Goal: Ask a question

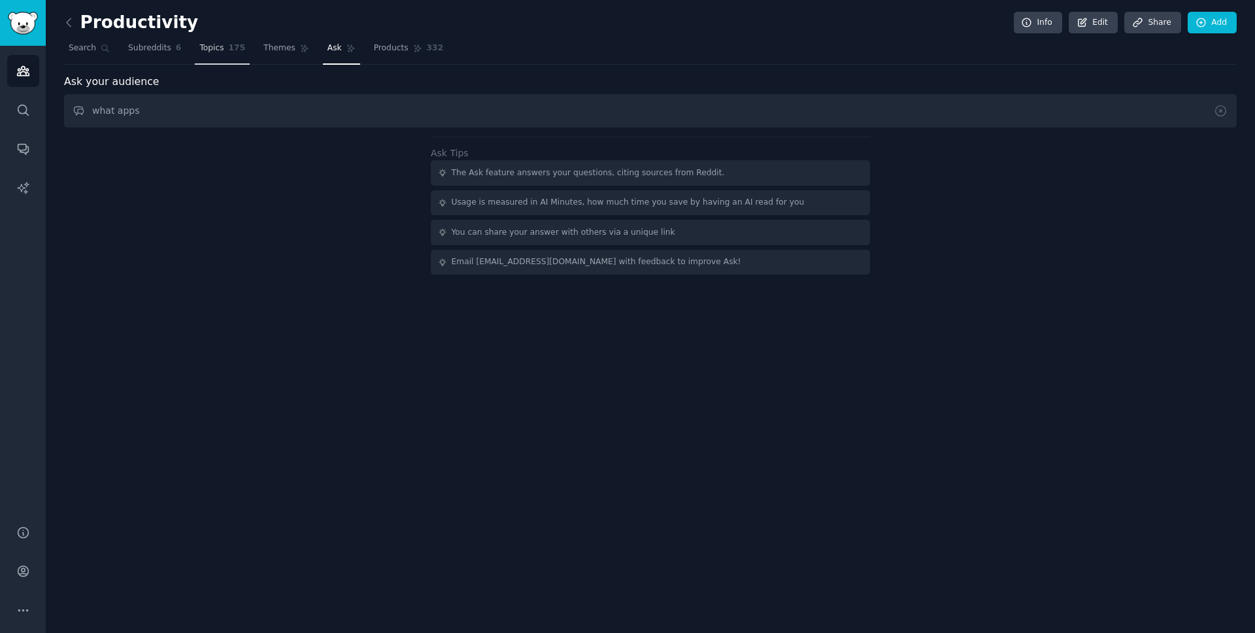
type input "what apps"
click at [222, 50] on span "Topics" at bounding box center [211, 48] width 24 height 12
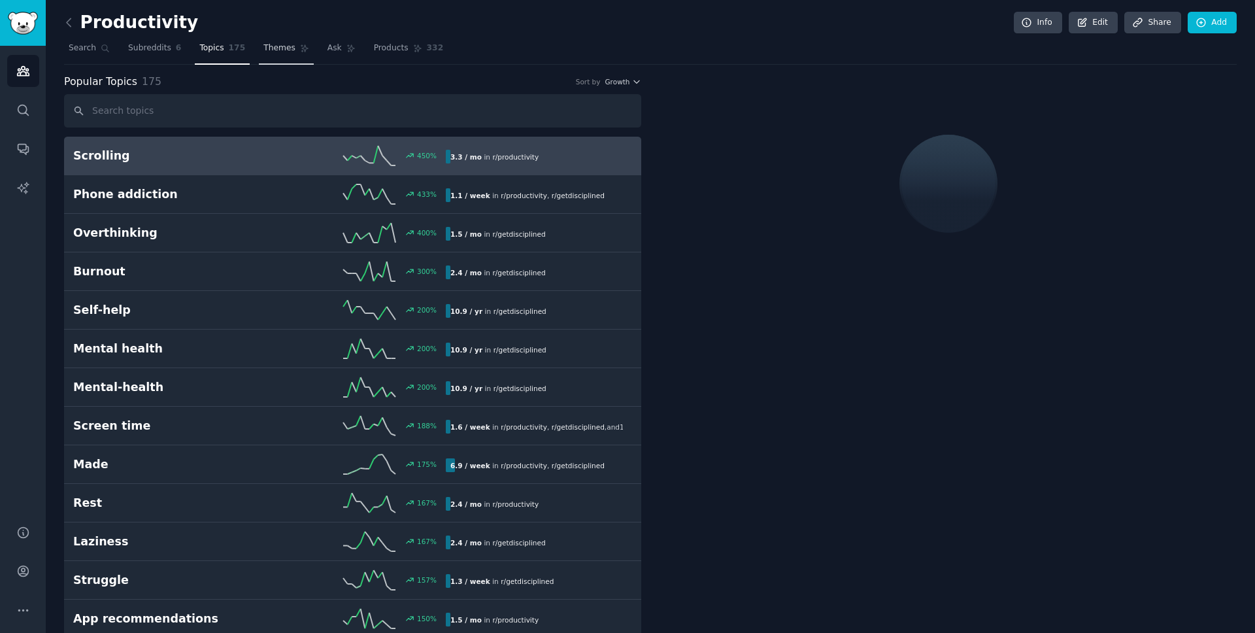
click at [269, 54] on link "Themes" at bounding box center [286, 51] width 55 height 27
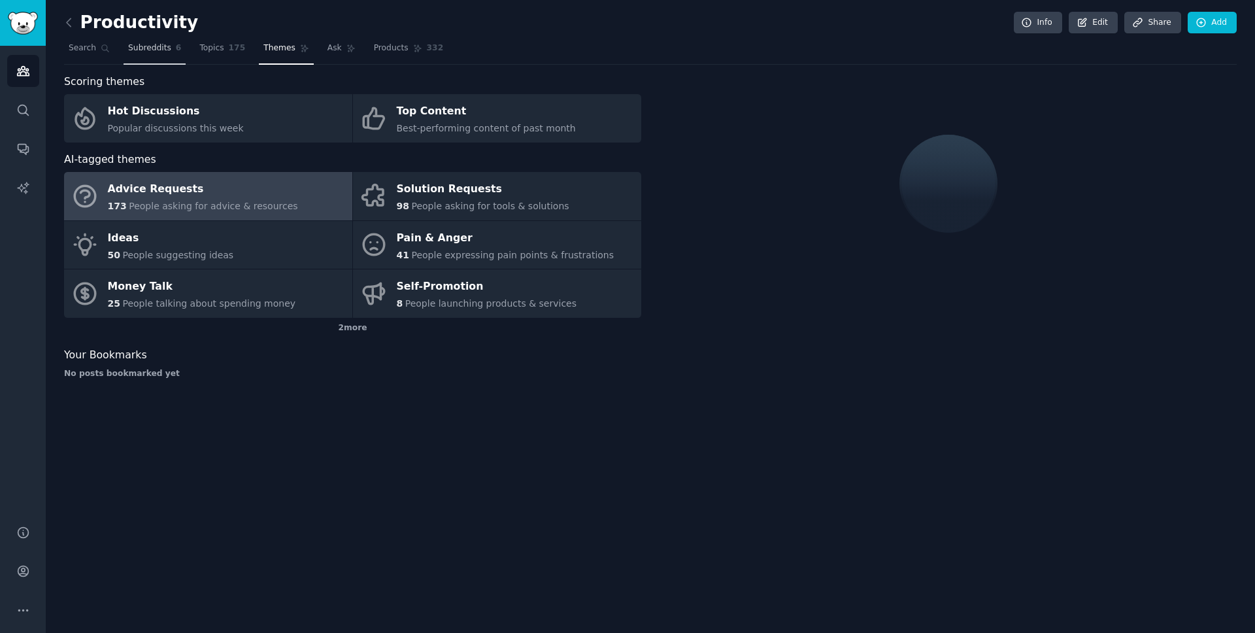
click at [154, 48] on span "Subreddits" at bounding box center [149, 48] width 43 height 12
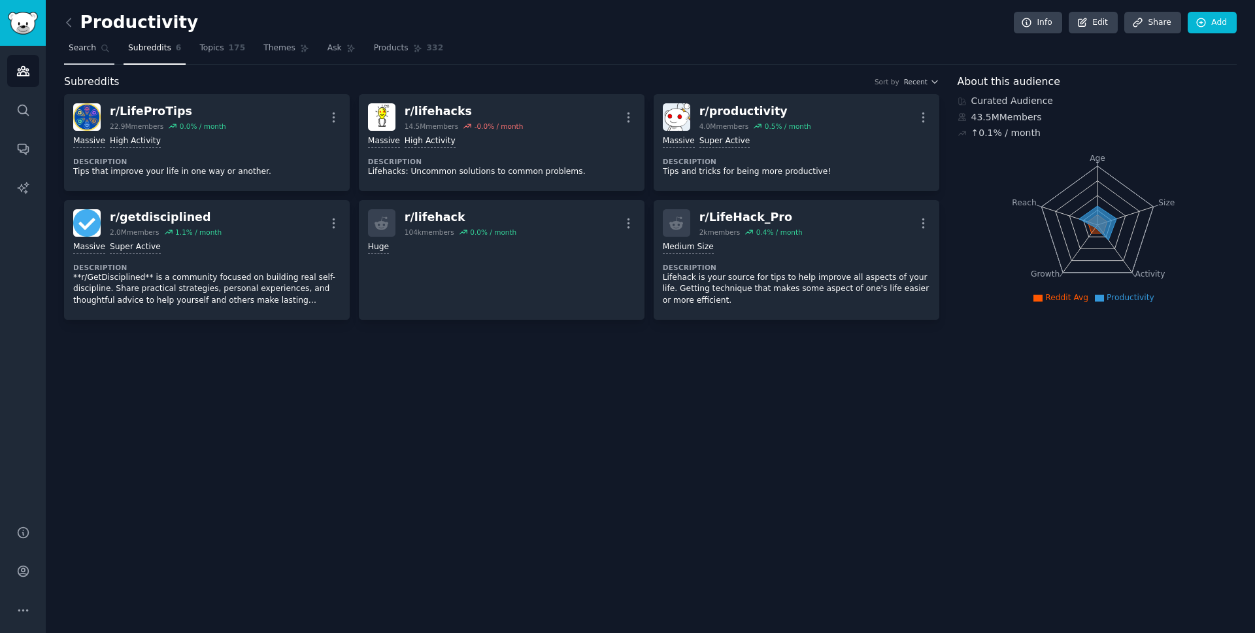
click at [82, 48] on span "Search" at bounding box center [82, 48] width 27 height 12
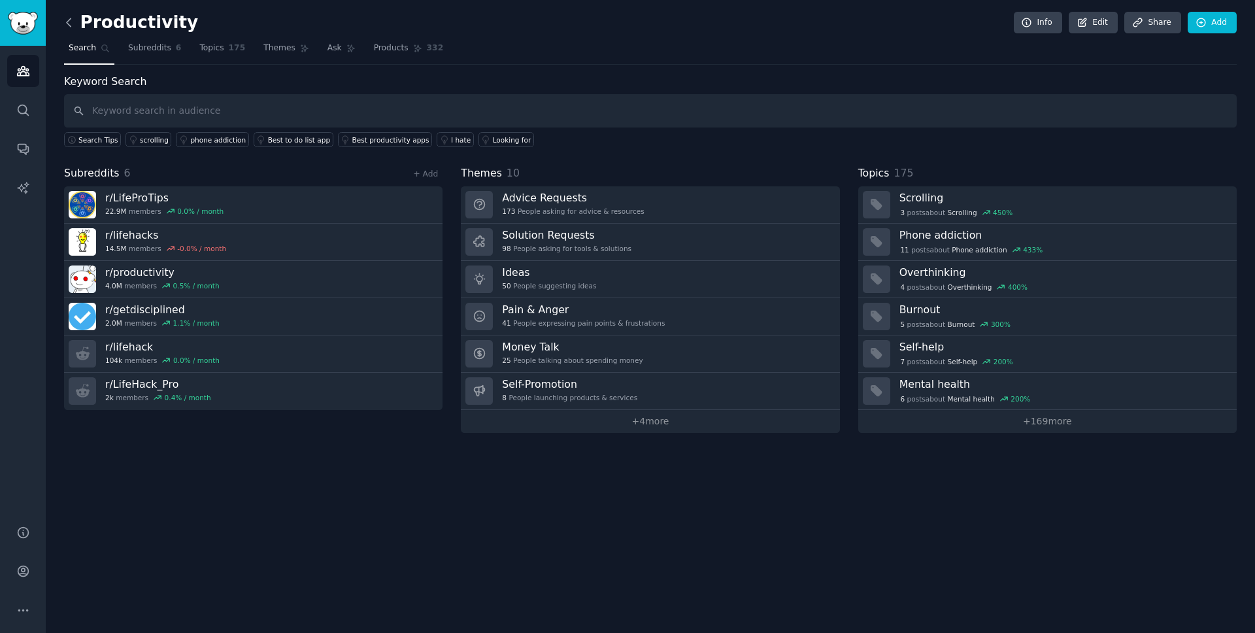
click at [66, 19] on icon at bounding box center [69, 23] width 14 height 14
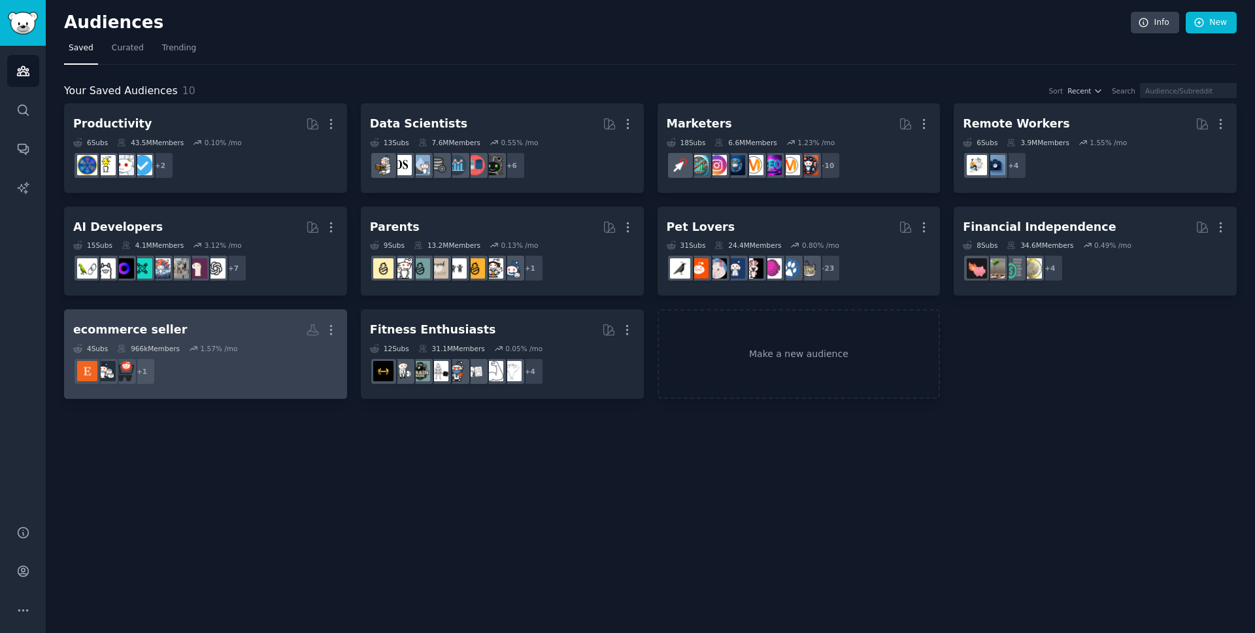
click at [282, 329] on h2 "ecommerce seller Custom Audience More" at bounding box center [205, 329] width 265 height 23
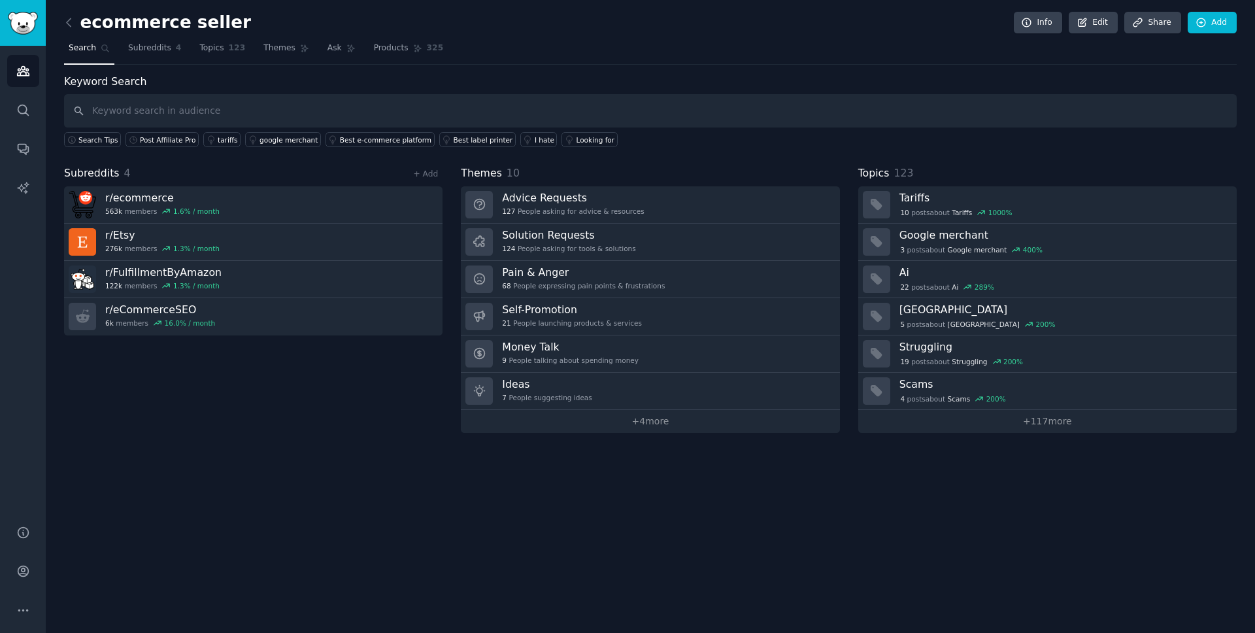
click at [314, 47] on nav "Search Subreddits 4 Topics 123 Themes Ask Products 325" at bounding box center [650, 51] width 1172 height 27
click at [327, 48] on span "Ask" at bounding box center [334, 48] width 14 height 12
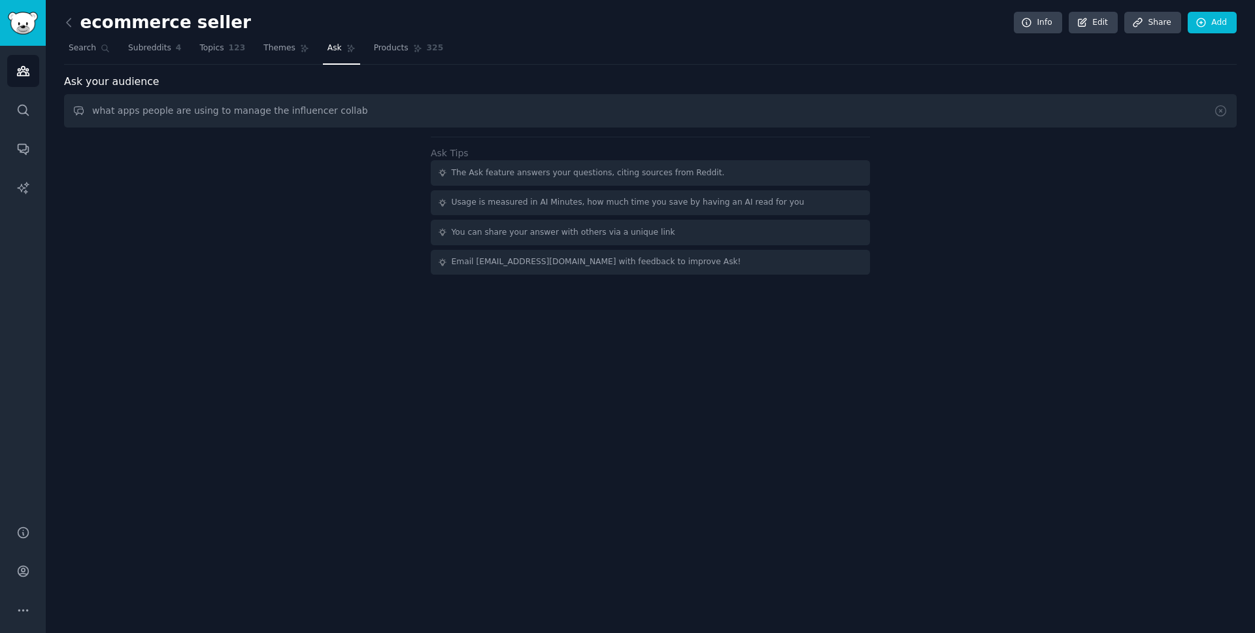
type input "what apps people are using to manage the influencer collab"
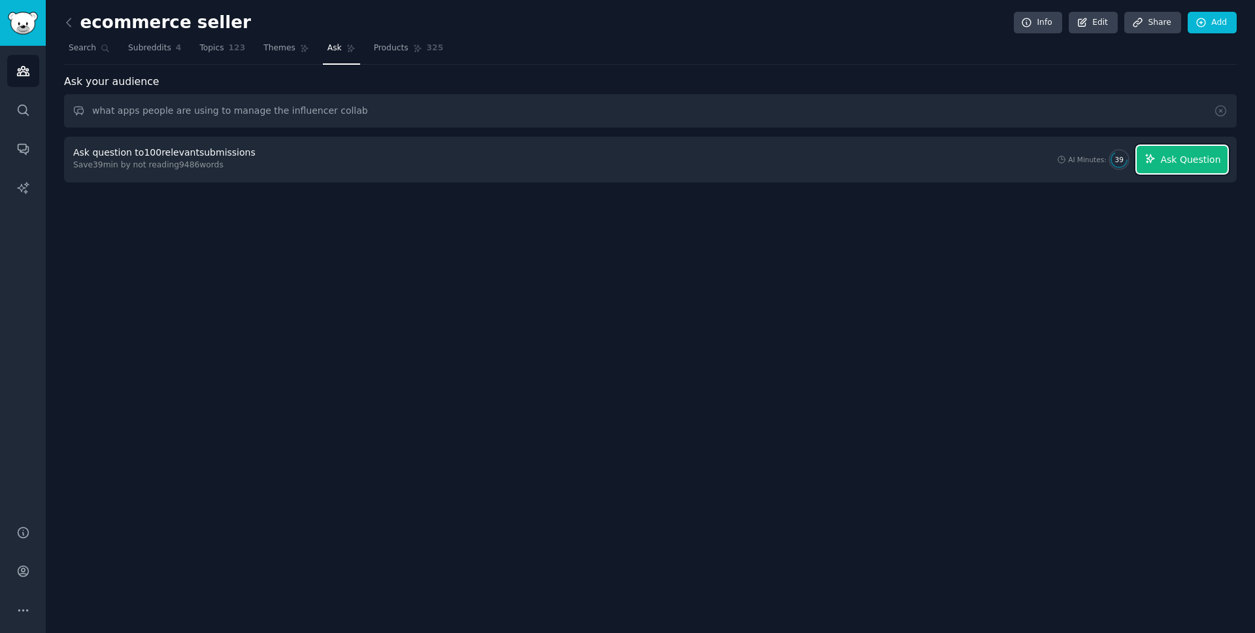
click at [1188, 169] on button "Ask Question" at bounding box center [1181, 159] width 91 height 27
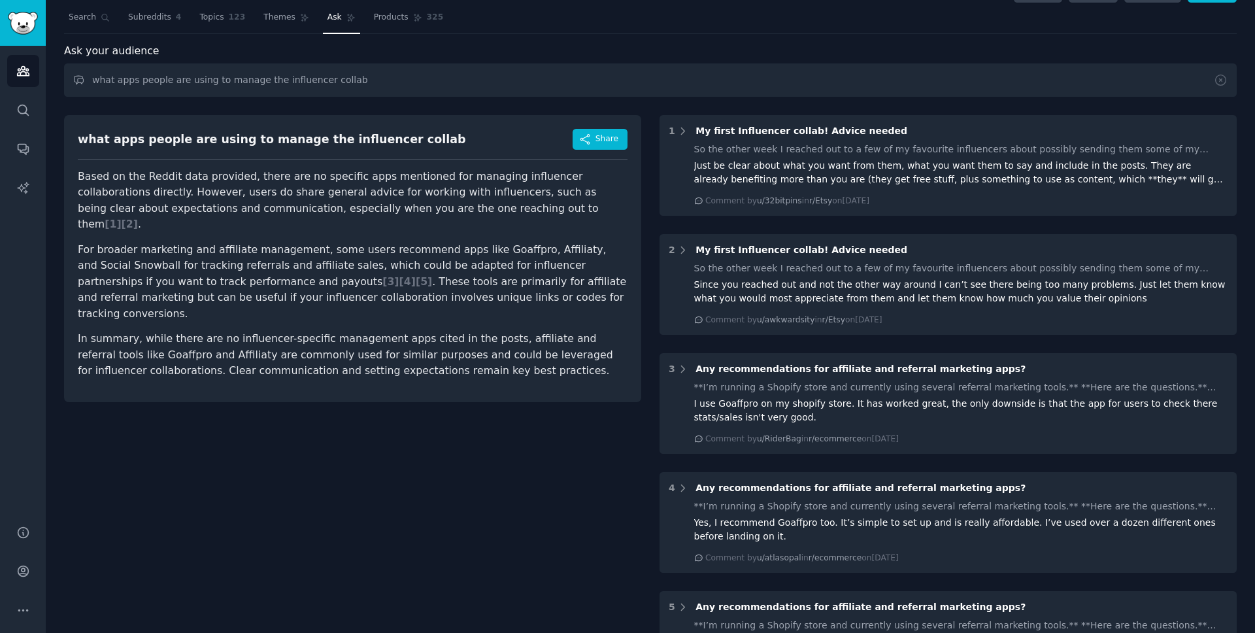
scroll to position [35, 0]
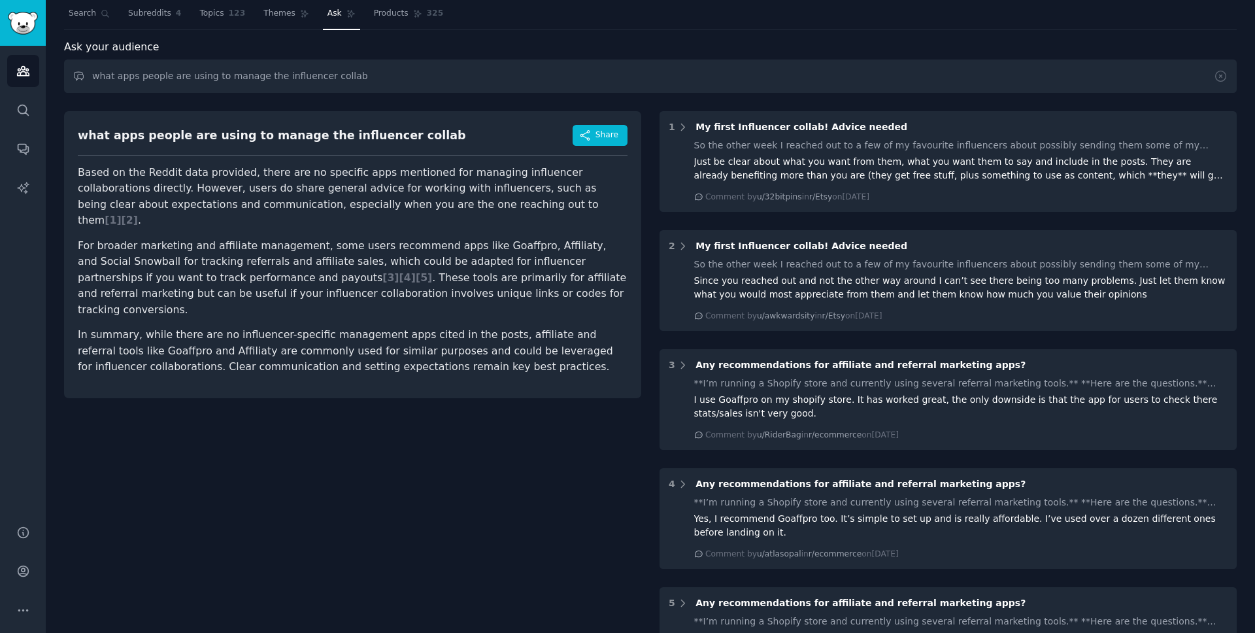
click at [364, 327] on p "In summary, while there are no influencer-specific management apps cited in the…" at bounding box center [353, 351] width 550 height 48
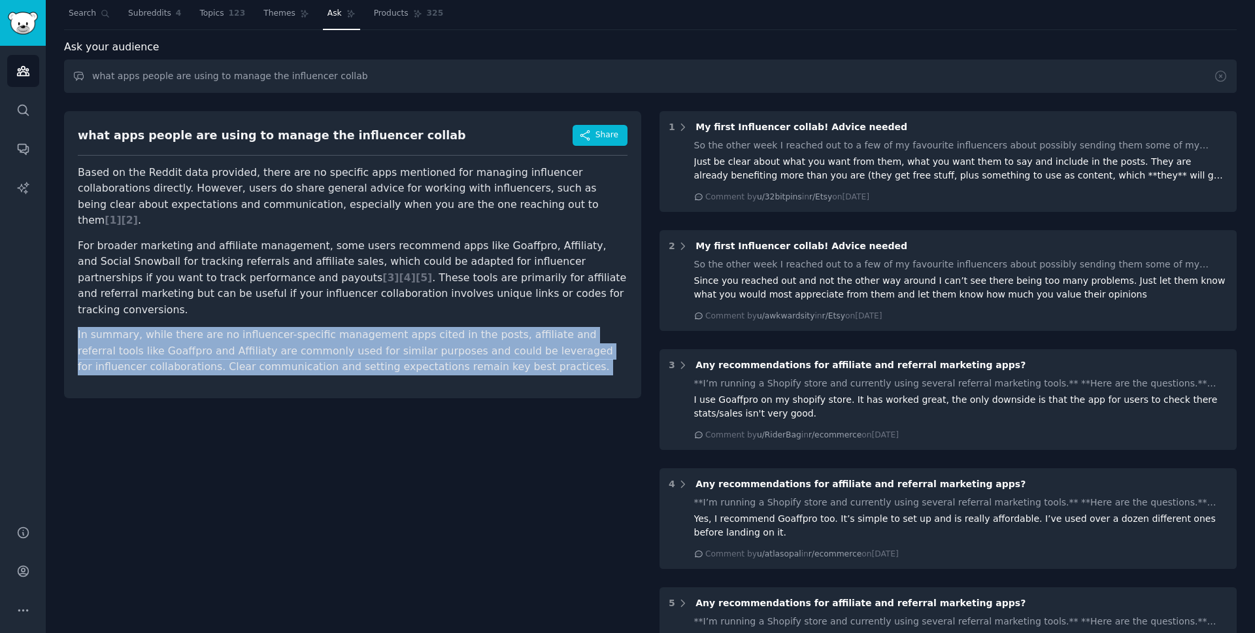
click at [364, 327] on p "In summary, while there are no influencer-specific management apps cited in the…" at bounding box center [353, 351] width 550 height 48
click at [363, 327] on p "In summary, while there are no influencer-specific management apps cited in the…" at bounding box center [353, 351] width 550 height 48
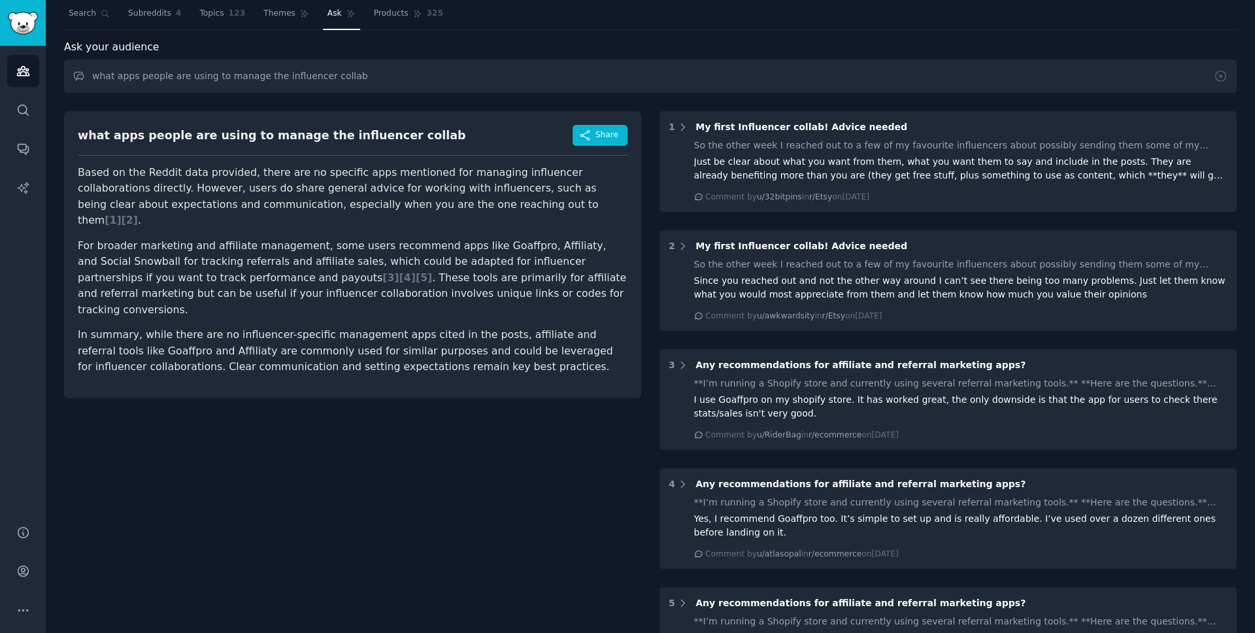
click at [369, 327] on p "In summary, while there are no influencer-specific management apps cited in the…" at bounding box center [353, 351] width 550 height 48
click at [378, 273] on p "For broader marketing and affiliate management, some users recommend apps like …" at bounding box center [353, 278] width 550 height 80
click at [475, 238] on p "For broader marketing and affiliate management, some users recommend apps like …" at bounding box center [353, 278] width 550 height 80
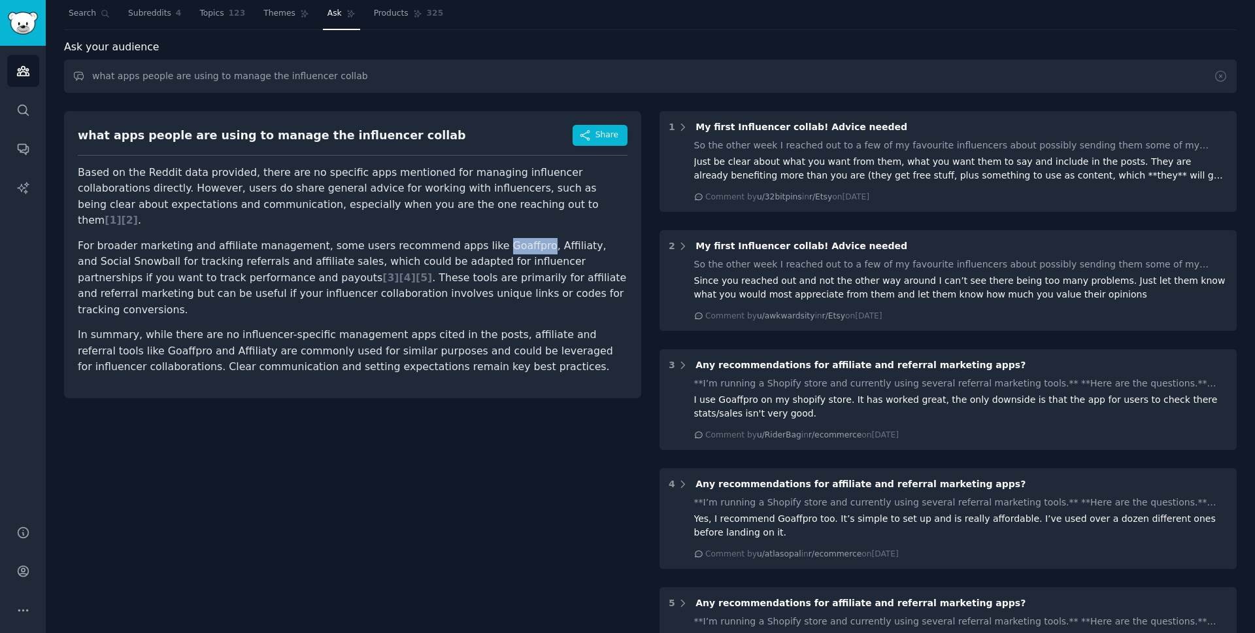
copy p "Goaffpro"
click at [541, 238] on p "For broader marketing and affiliate management, some users recommend apps like …" at bounding box center [353, 278] width 550 height 80
copy p "Affiliaty"
click at [491, 238] on p "For broader marketing and affiliate management, some users recommend apps like …" at bounding box center [353, 278] width 550 height 80
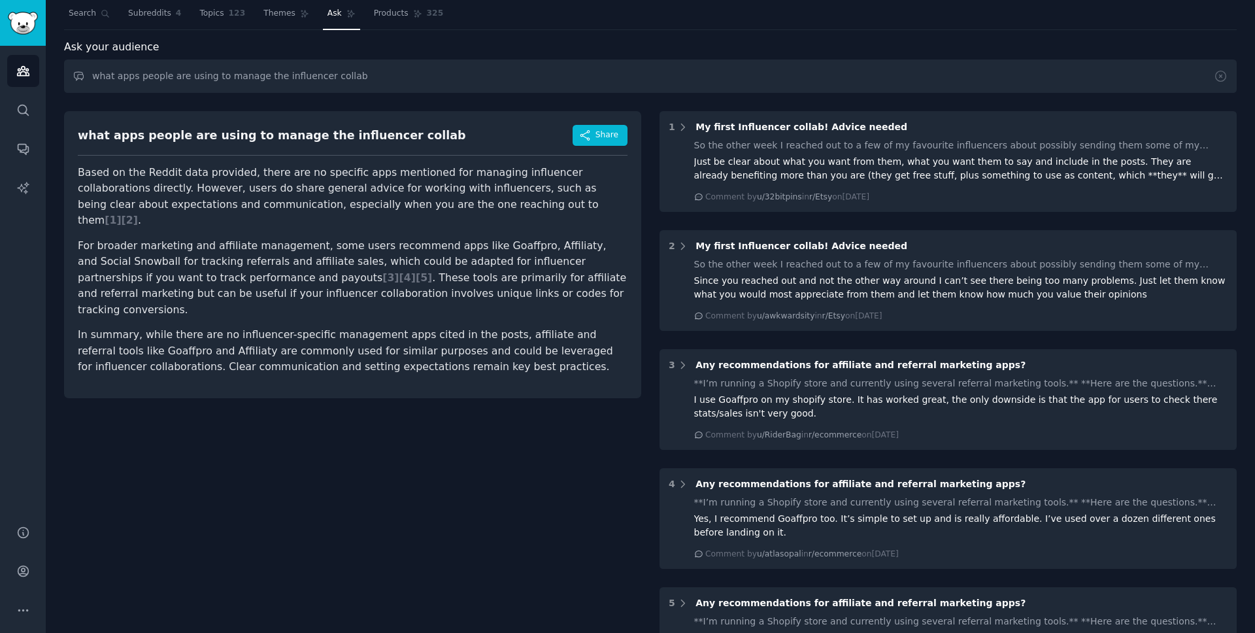
click at [491, 238] on p "For broader marketing and affiliate management, some users recommend apps like …" at bounding box center [353, 278] width 550 height 80
copy p "Goaffpro"
